Goal: Transaction & Acquisition: Obtain resource

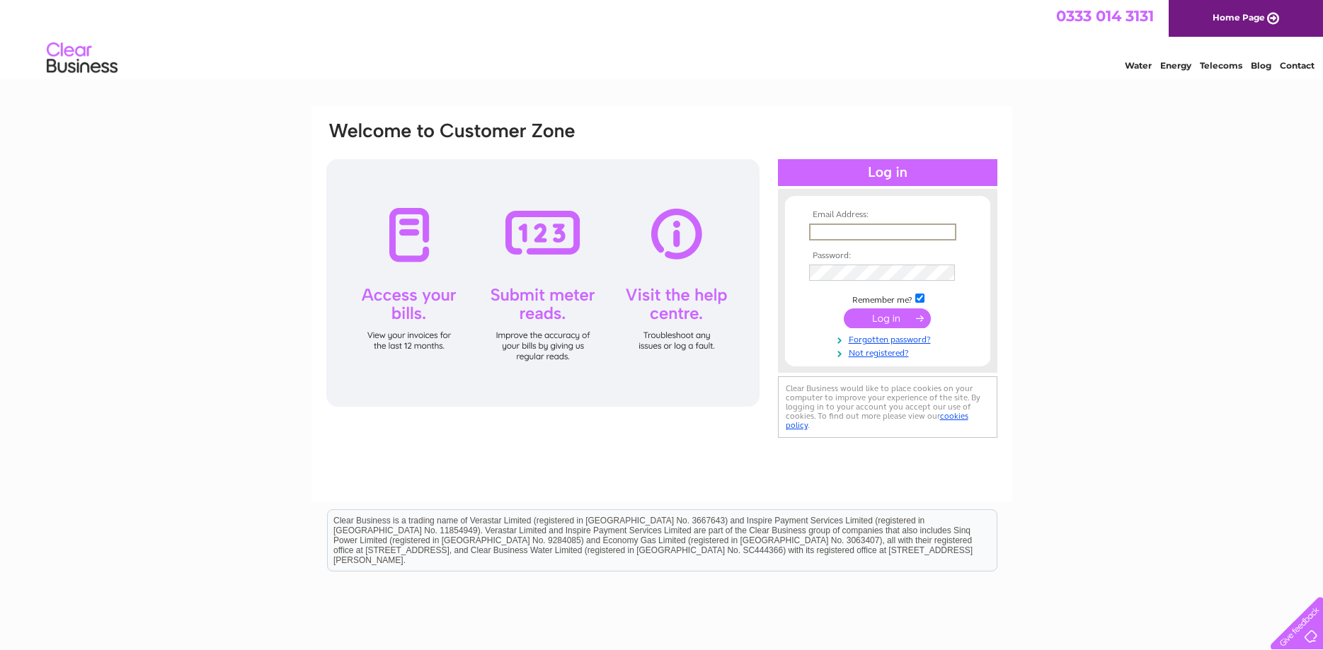
click at [842, 234] on input "text" at bounding box center [882, 232] width 147 height 17
type input "kadair@routestowork.co.uk"
click at [919, 292] on td "Remember me?" at bounding box center [887, 299] width 164 height 14
click at [920, 295] on input "checkbox" at bounding box center [919, 296] width 9 height 9
checkbox input "false"
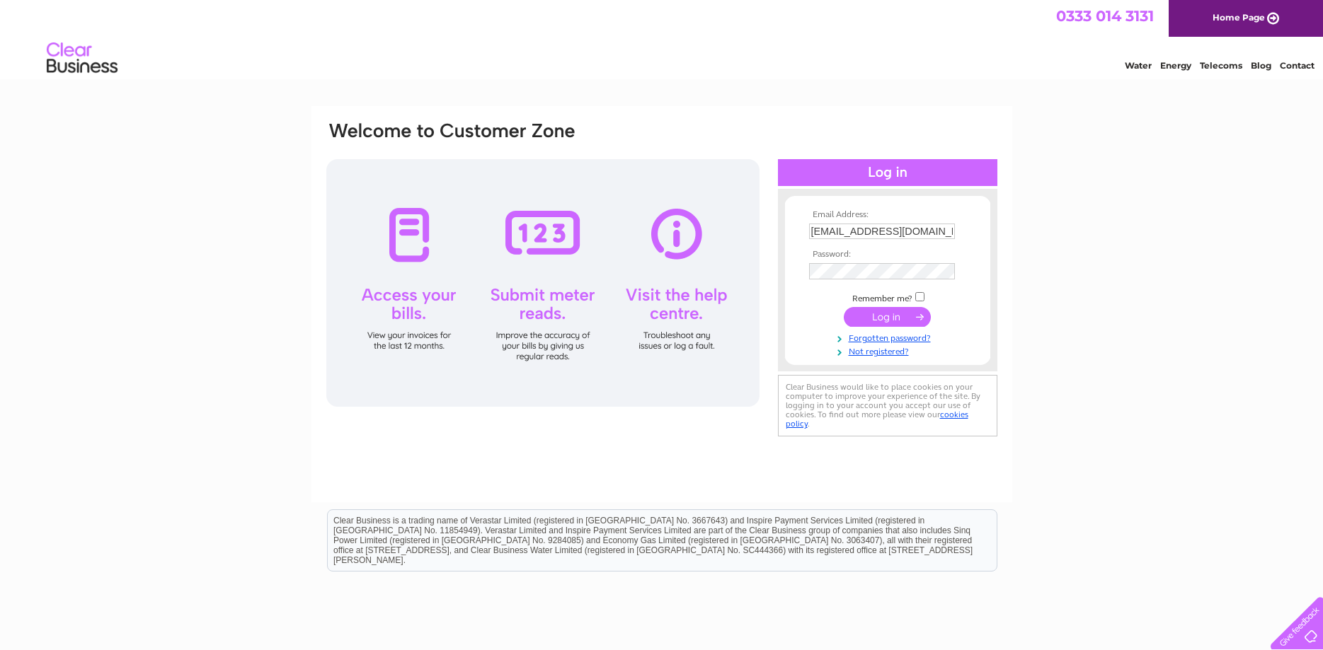
click at [894, 320] on input "submit" at bounding box center [887, 317] width 87 height 20
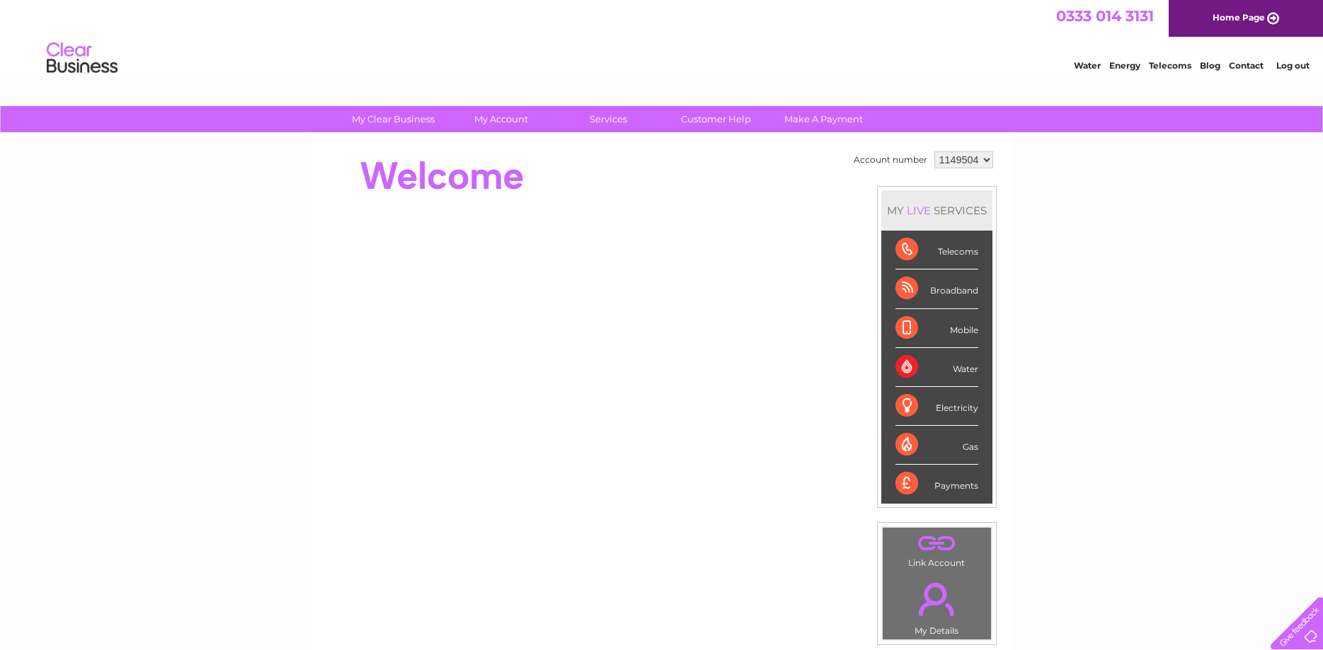
click at [962, 359] on div "Water" at bounding box center [936, 367] width 83 height 39
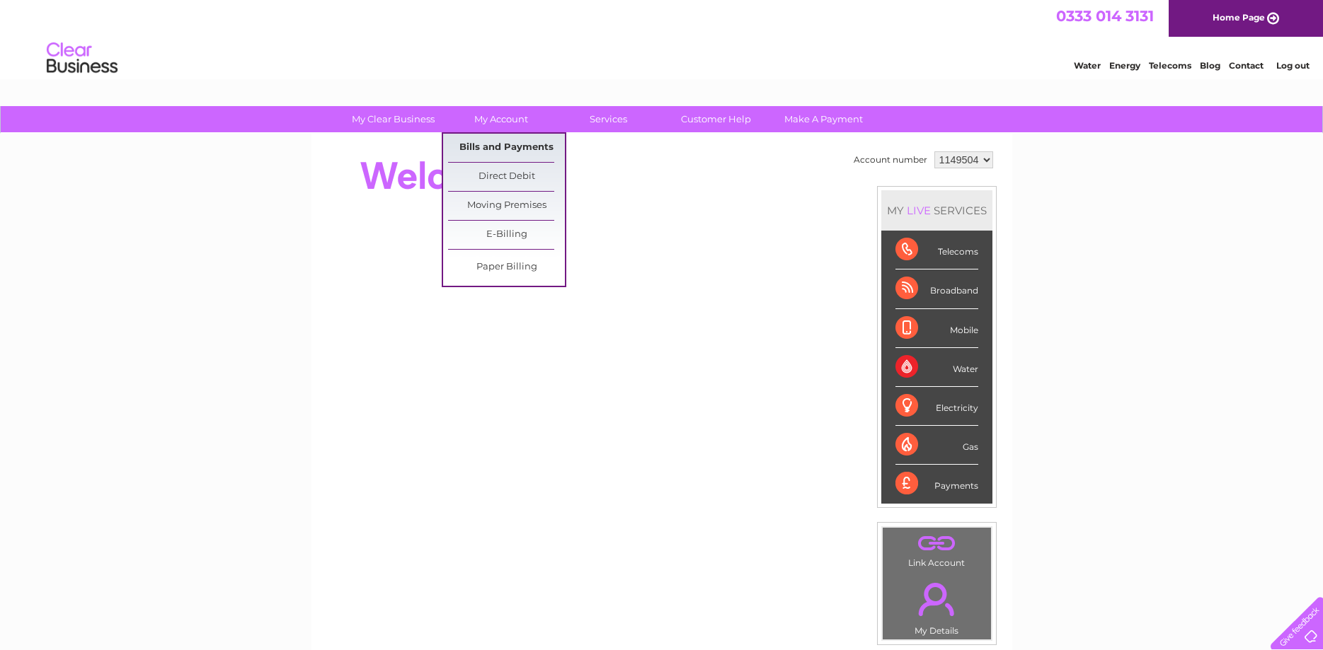
click at [505, 144] on link "Bills and Payments" at bounding box center [506, 148] width 117 height 28
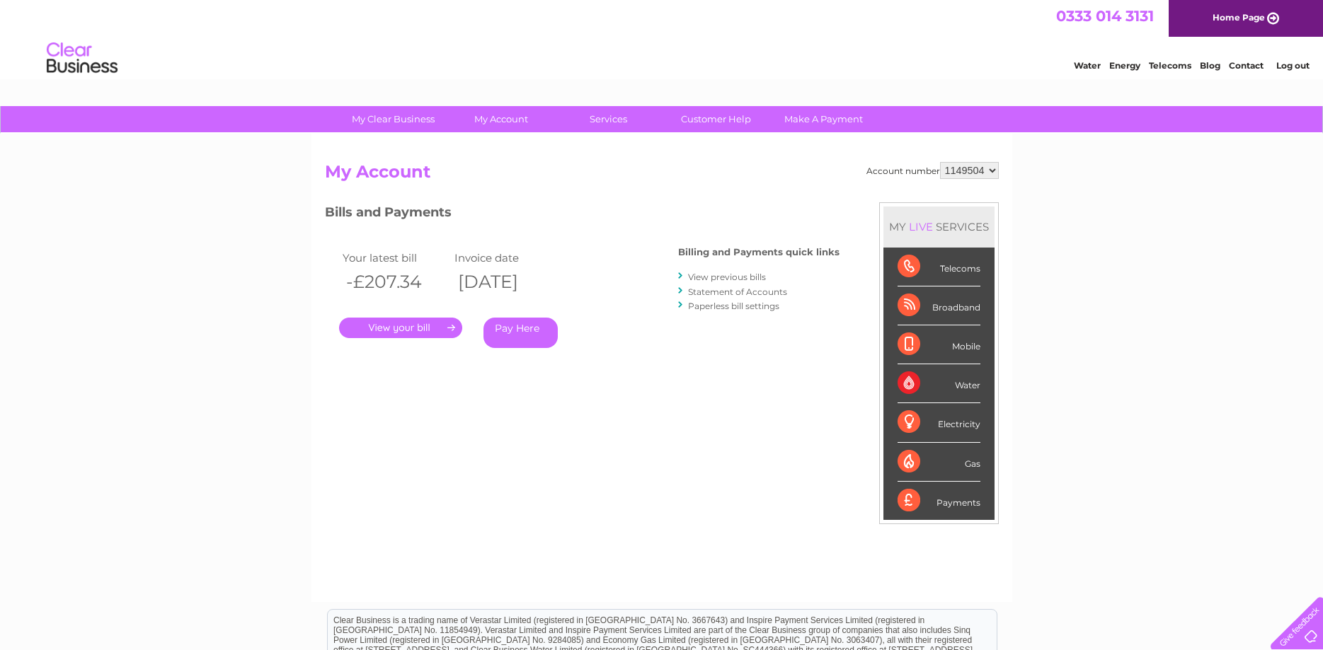
click at [417, 329] on link "." at bounding box center [400, 328] width 123 height 21
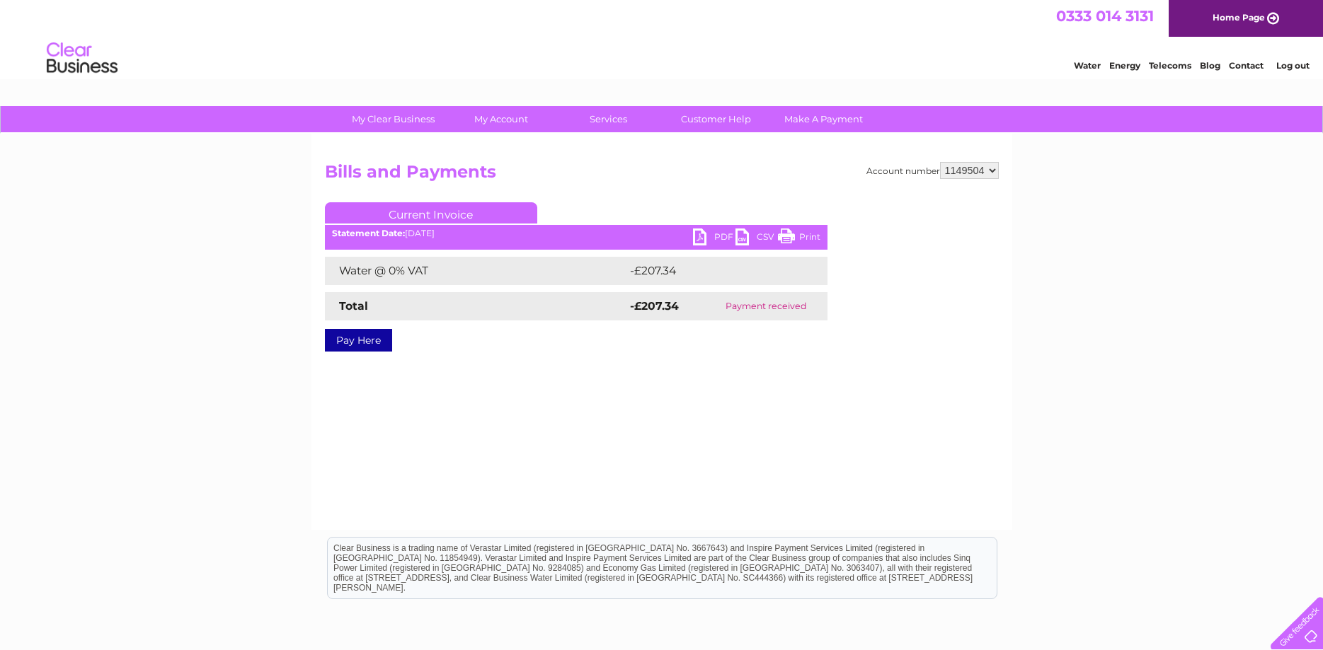
click at [703, 238] on link "PDF" at bounding box center [714, 239] width 42 height 21
